Goal: Complete application form

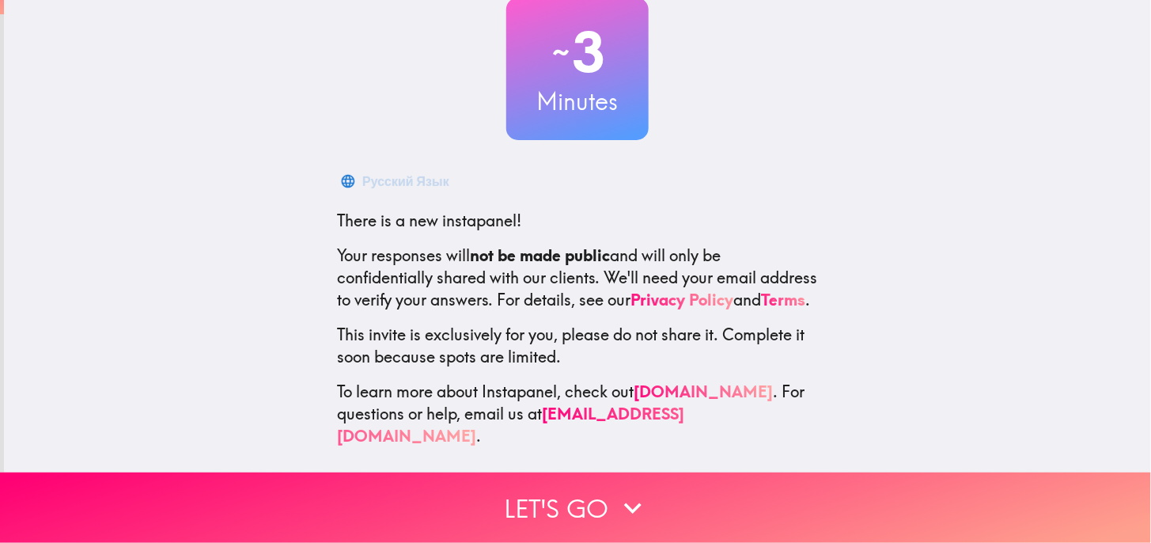
scroll to position [116, 0]
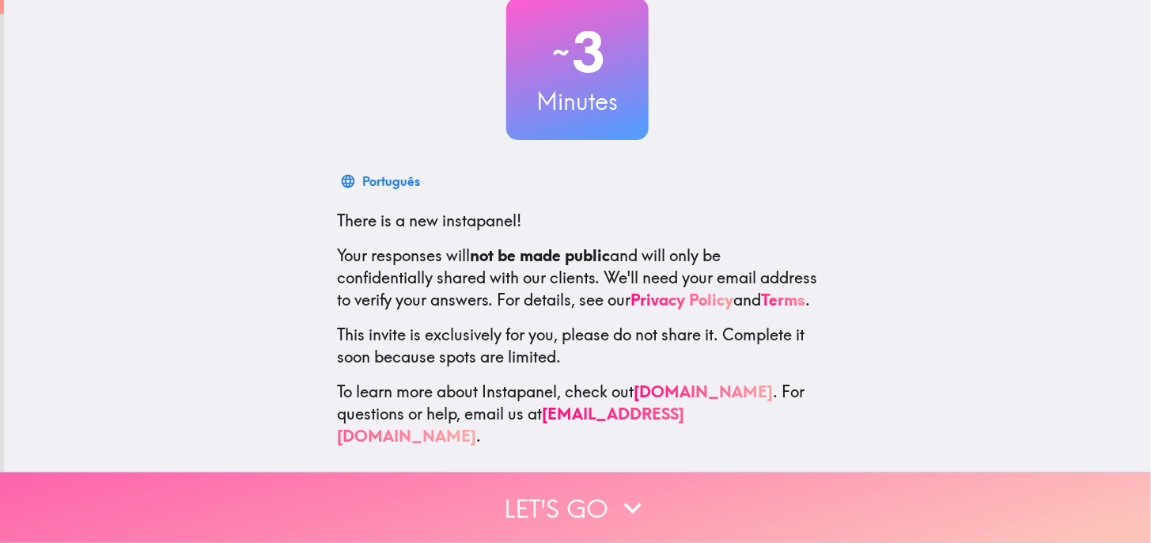
click at [554, 489] on button "Let's go" at bounding box center [575, 507] width 1151 height 70
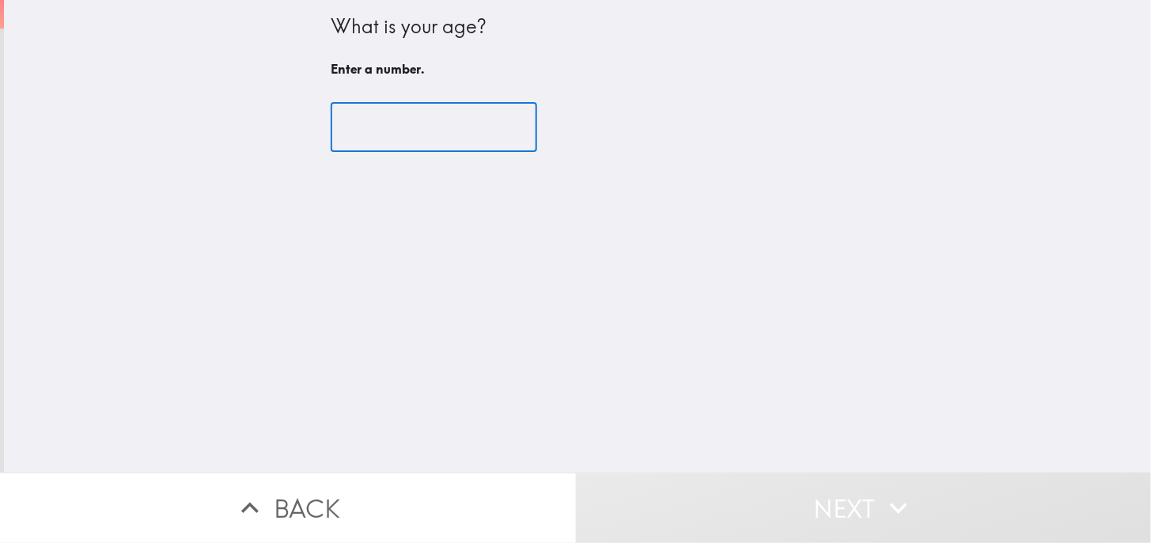
click at [380, 127] on input "number" at bounding box center [434, 127] width 206 height 49
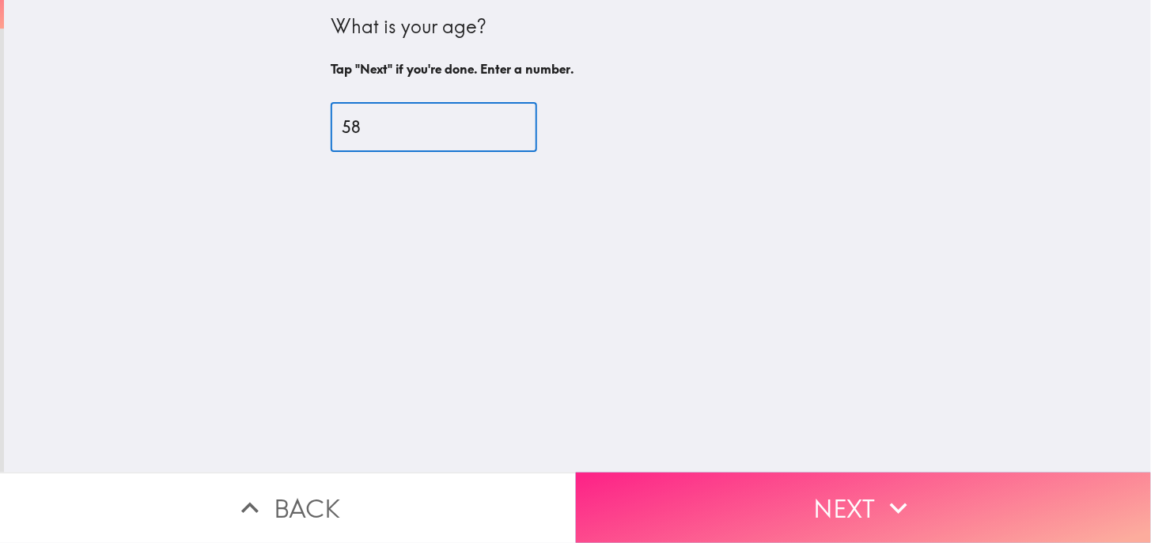
type input "58"
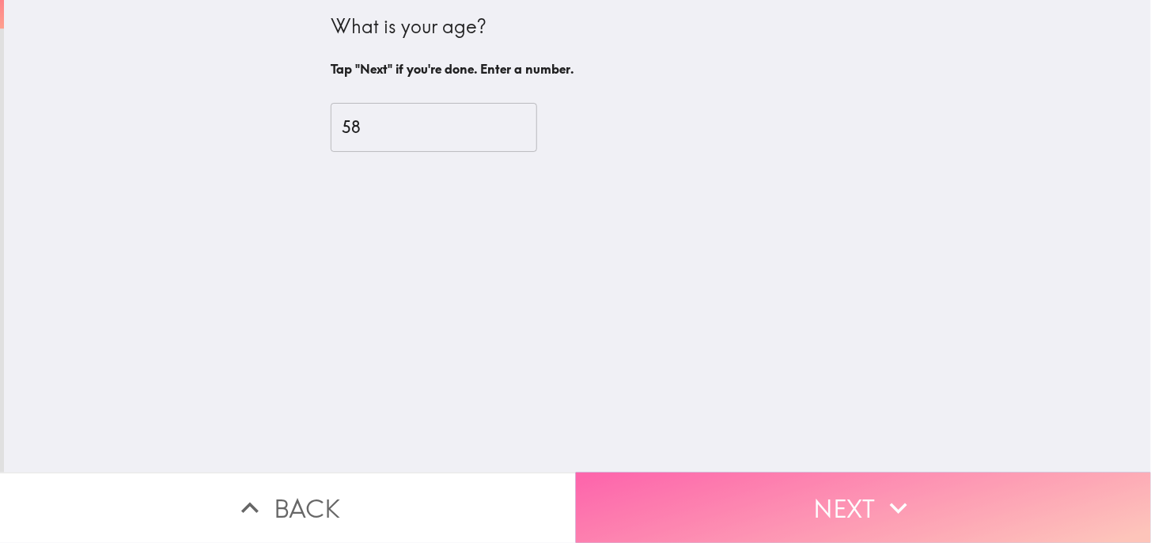
click at [971, 512] on button "Next" at bounding box center [864, 507] width 576 height 70
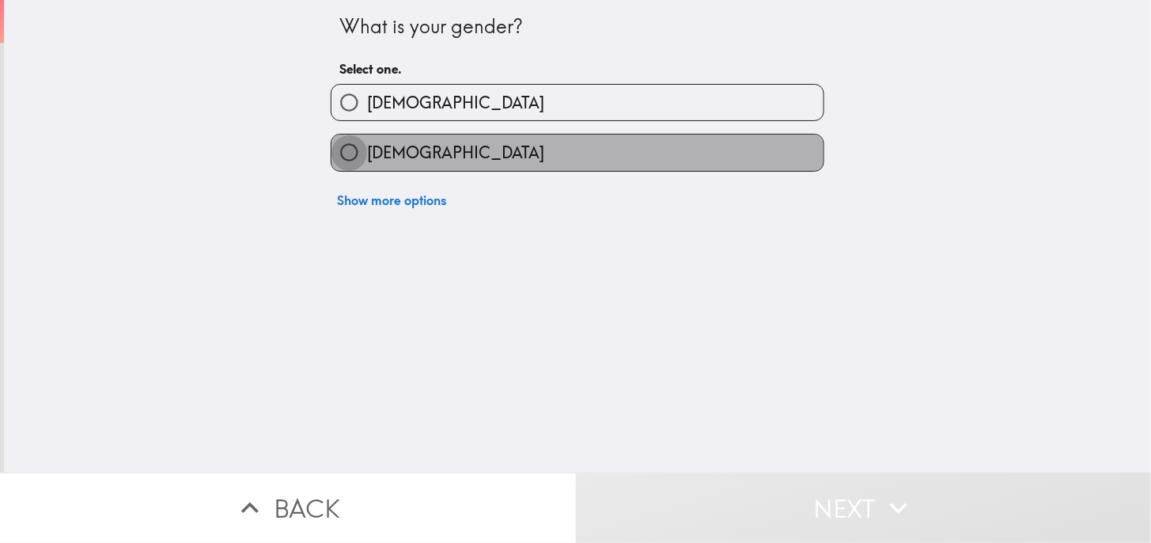
click at [349, 160] on input "[DEMOGRAPHIC_DATA]" at bounding box center [349, 152] width 36 height 36
radio input "true"
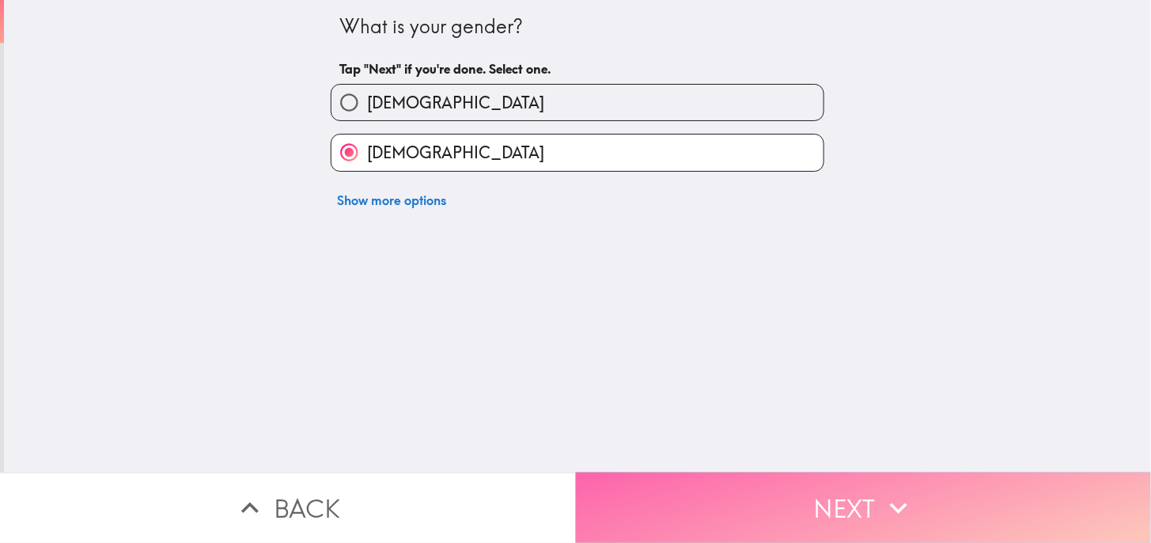
click at [983, 494] on button "Next" at bounding box center [864, 507] width 576 height 70
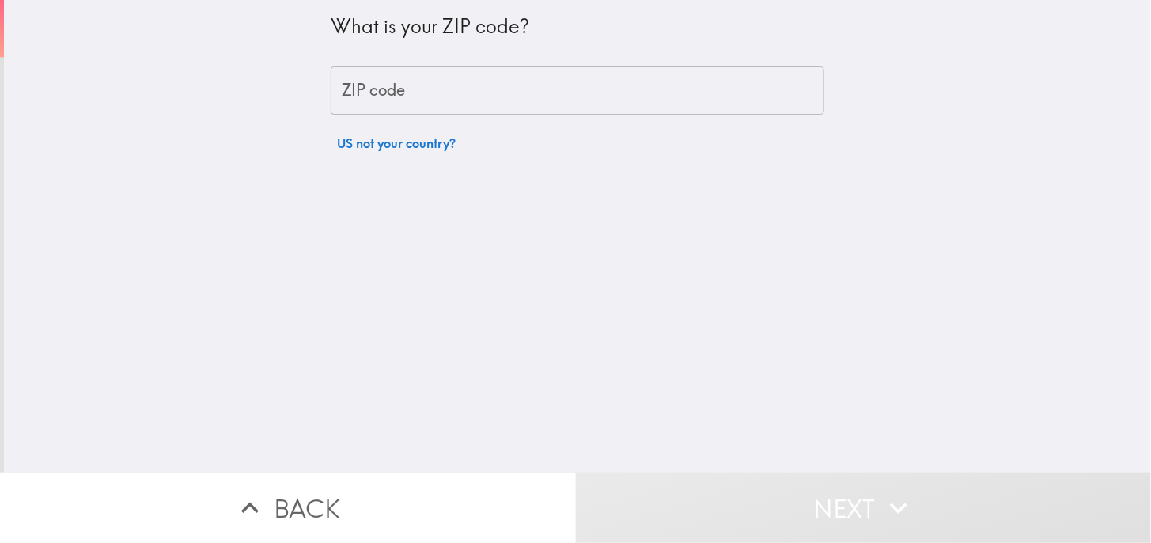
click at [345, 85] on input "ZIP code" at bounding box center [578, 90] width 494 height 49
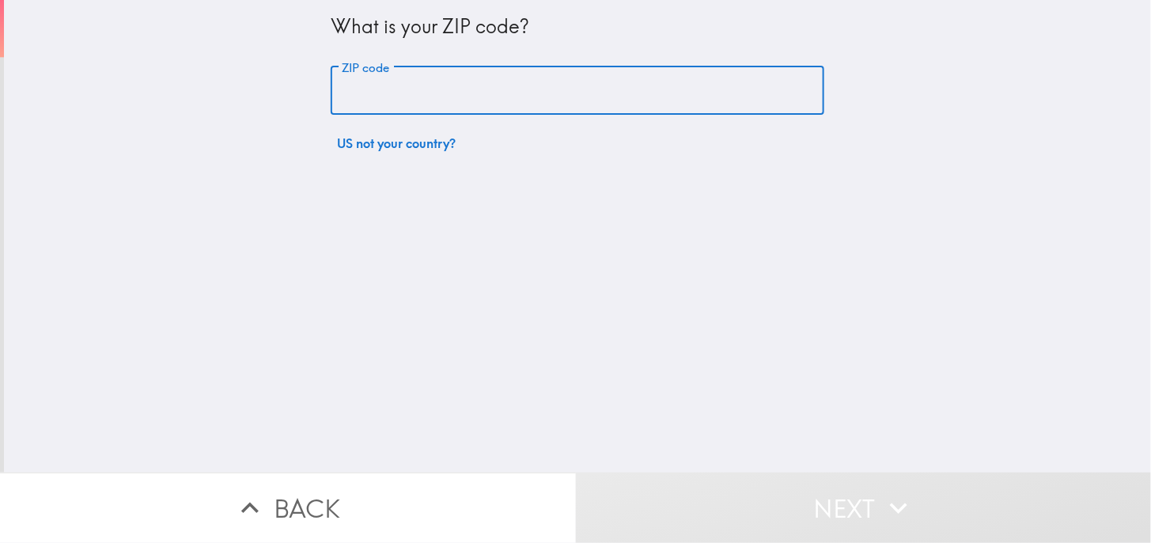
type input "36340"
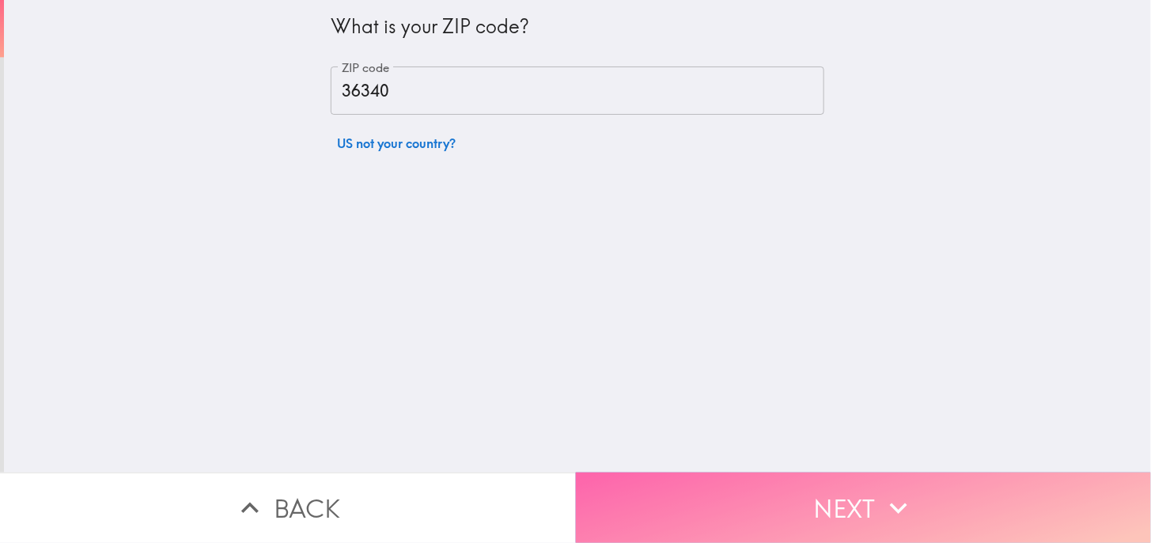
click at [978, 487] on button "Next" at bounding box center [864, 507] width 576 height 70
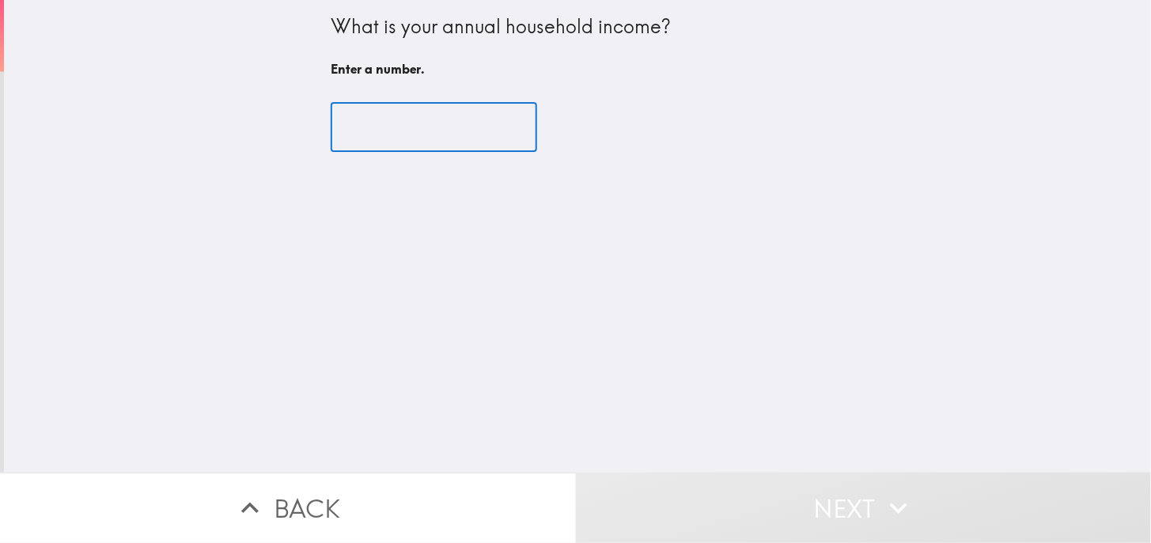
click at [374, 135] on input "number" at bounding box center [434, 127] width 206 height 49
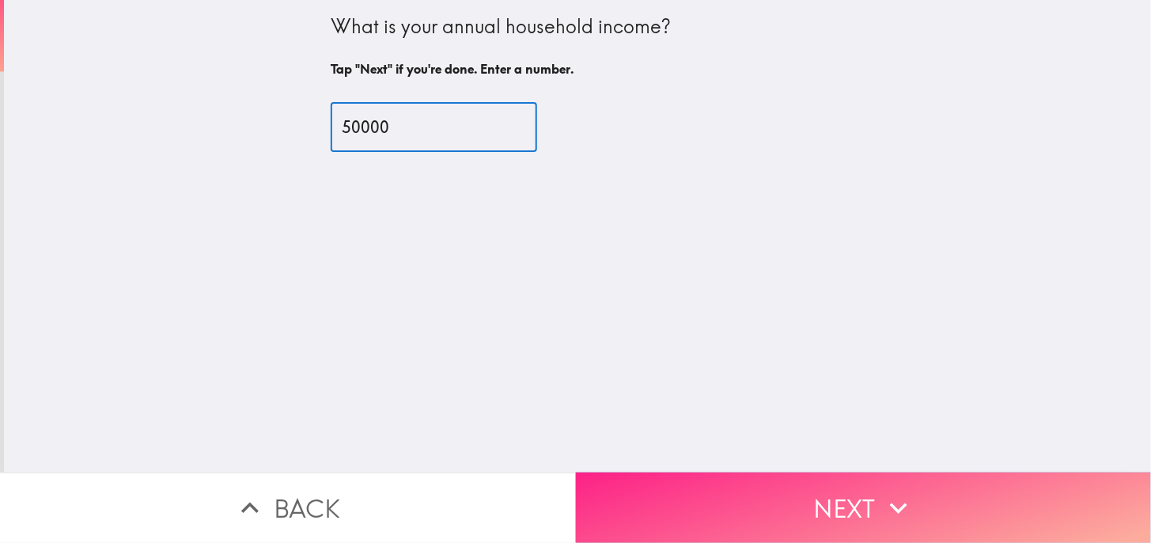
type input "50000"
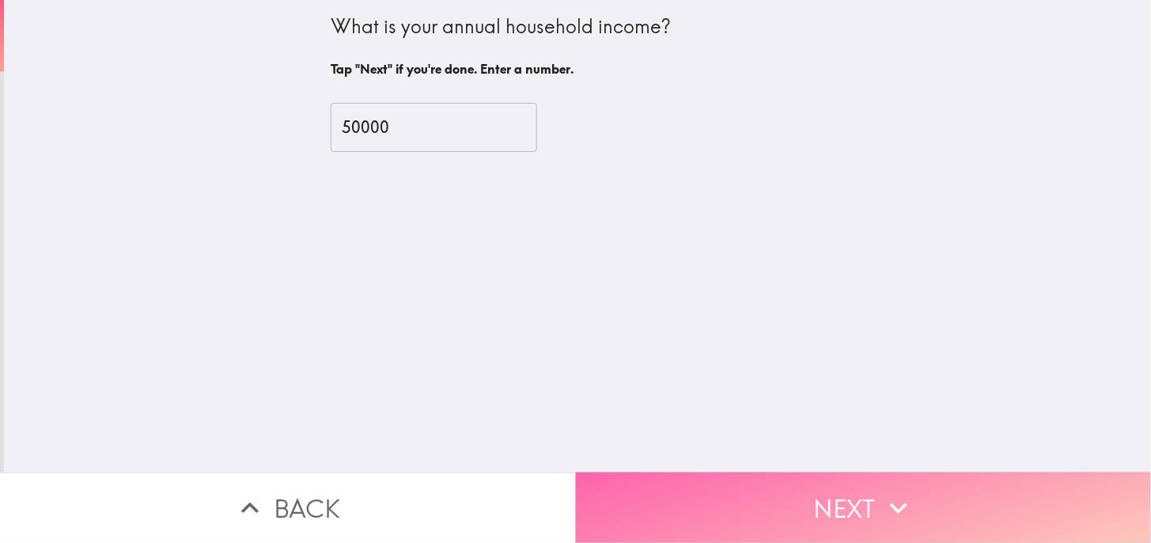
click at [903, 490] on icon "button" at bounding box center [898, 507] width 35 height 35
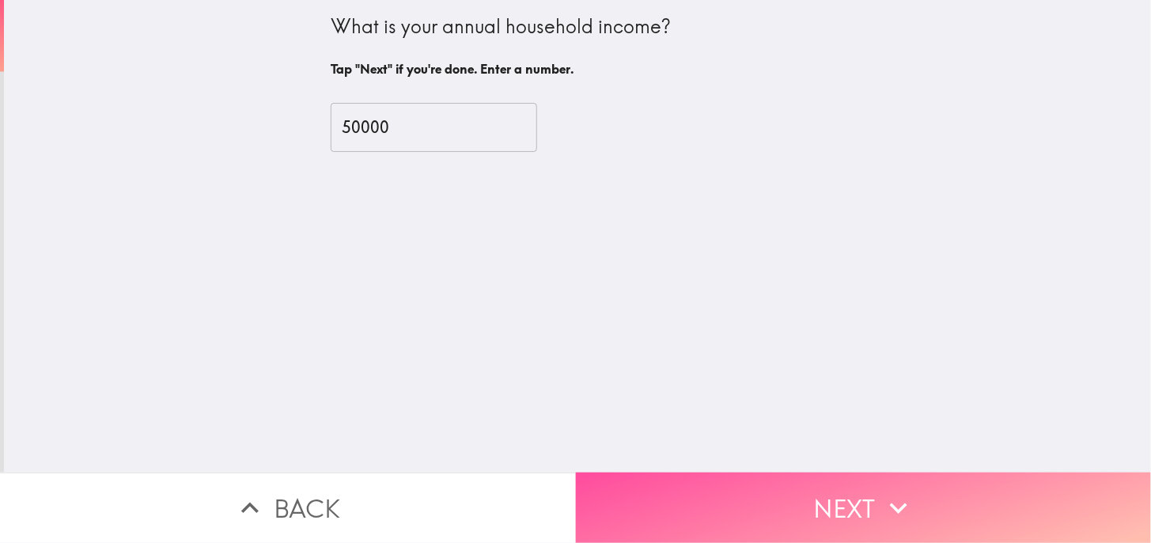
click at [900, 515] on button "Next" at bounding box center [864, 507] width 576 height 70
